Goal: Task Accomplishment & Management: Complete application form

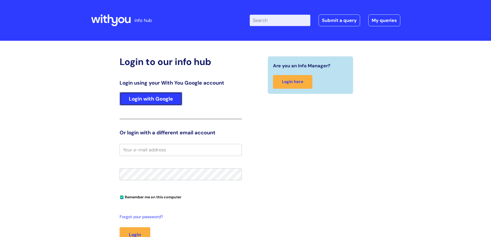
click at [152, 98] on link "Login with Google" at bounding box center [151, 98] width 63 height 13
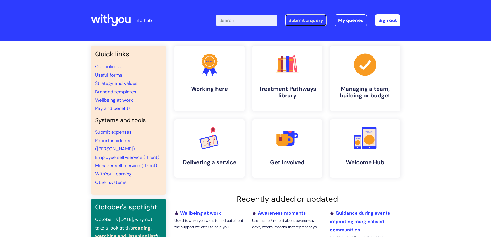
click at [315, 22] on link "Submit a query" at bounding box center [306, 20] width 42 height 12
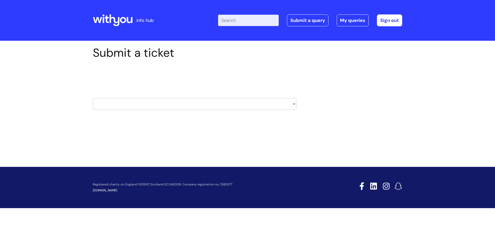
click at [294, 103] on select "HR / People IT and Support Clinical Drug Alerts Finance Accounts Data Support T…" at bounding box center [195, 104] width 204 height 12
select select "learning_and_development"
click at [93, 98] on select "HR / People IT and Support Clinical Drug Alerts Finance Accounts Data Support T…" at bounding box center [195, 104] width 204 height 12
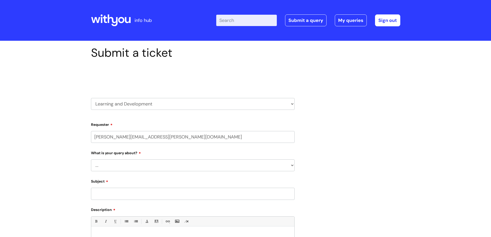
select select "80004286572"
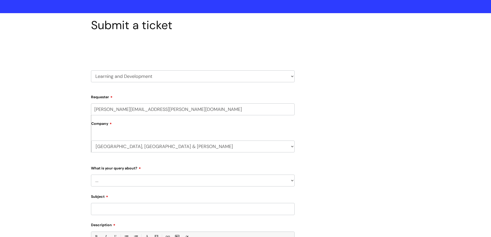
scroll to position [103, 0]
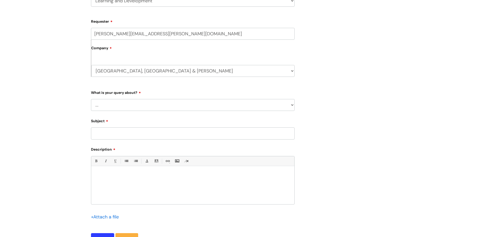
click at [123, 106] on select "... Question about a training course or session booking Ask about apprenticeshi…" at bounding box center [193, 105] width 204 height 12
select select "Something else / not listed here"
click at [91, 99] on select "... Question about a training course or session booking Ask about apprenticeshi…" at bounding box center [193, 105] width 204 height 12
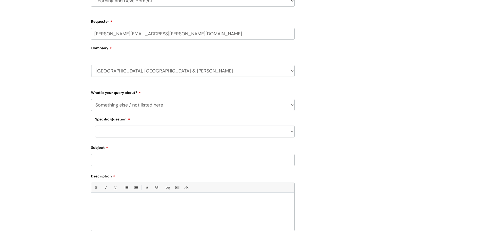
click at [125, 131] on select "... Other" at bounding box center [195, 132] width 200 height 12
select select "Other"
click at [95, 126] on select "... Other" at bounding box center [195, 132] width 200 height 12
click at [127, 160] on input "Subject" at bounding box center [193, 160] width 204 height 12
type input "TB slides request"
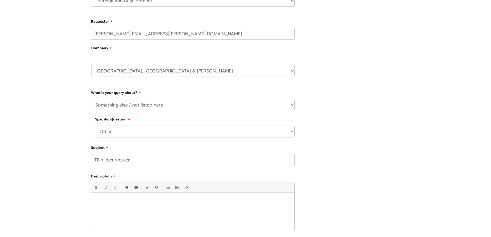
click at [121, 213] on div at bounding box center [192, 213] width 203 height 36
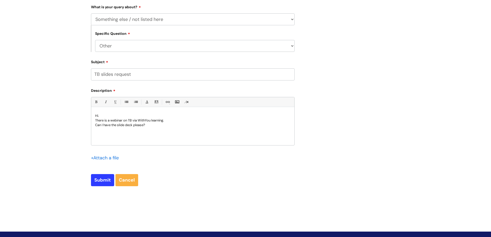
scroll to position [189, 0]
click at [111, 130] on p "I want toshare the webinar and the slide decks with staff at WithYou in BCP" at bounding box center [192, 129] width 195 height 5
click at [213, 129] on p "I want to share the webinar and the slide decks with staff at WithYou in BCP" at bounding box center [192, 129] width 195 height 5
click at [140, 117] on p "Hi." at bounding box center [192, 115] width 195 height 5
click at [134, 121] on p "There is a webinar on TB via WithYou learning." at bounding box center [192, 120] width 195 height 5
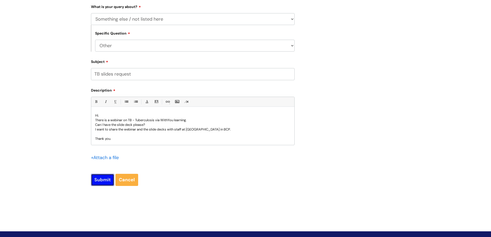
click at [104, 182] on input "Submit" at bounding box center [102, 180] width 23 height 12
type input "Please Wait..."
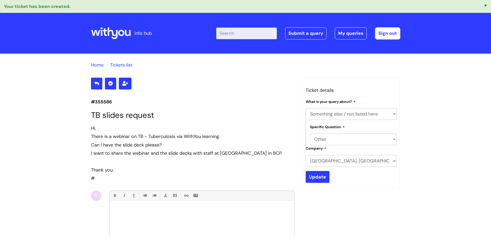
select select "Something else / not listed here"
select select "Other"
